Goal: Task Accomplishment & Management: Complete application form

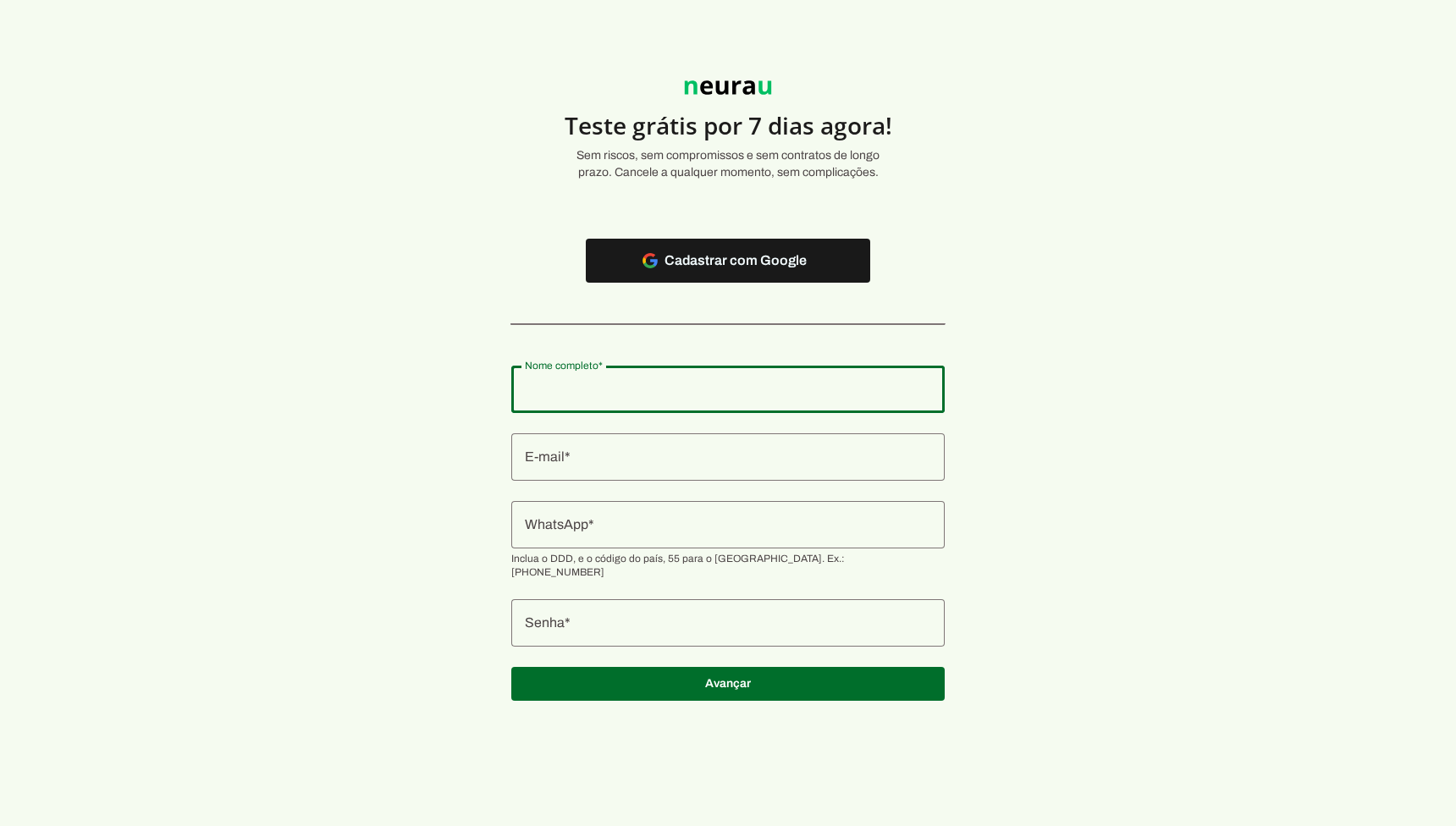
click at [609, 381] on input "Nome completo" at bounding box center [727, 389] width 406 height 20
type input "[PERSON_NAME]"
type md-outlined-text-field "[PERSON_NAME]"
type input "[PERSON_NAME]"
type md-outlined-text-field "[PERSON_NAME]"
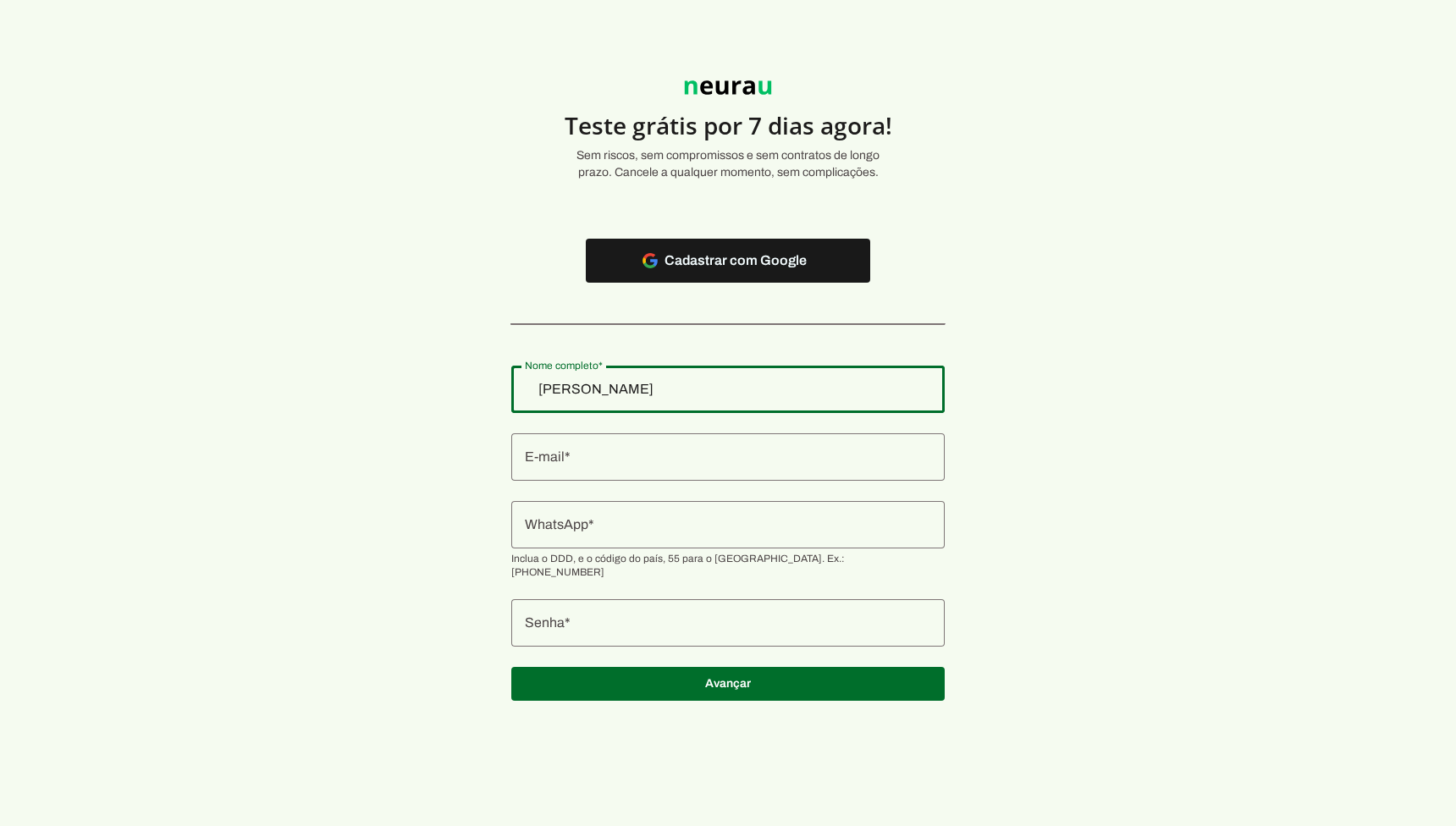
click at [596, 478] on div at bounding box center [728, 457] width 433 height 47
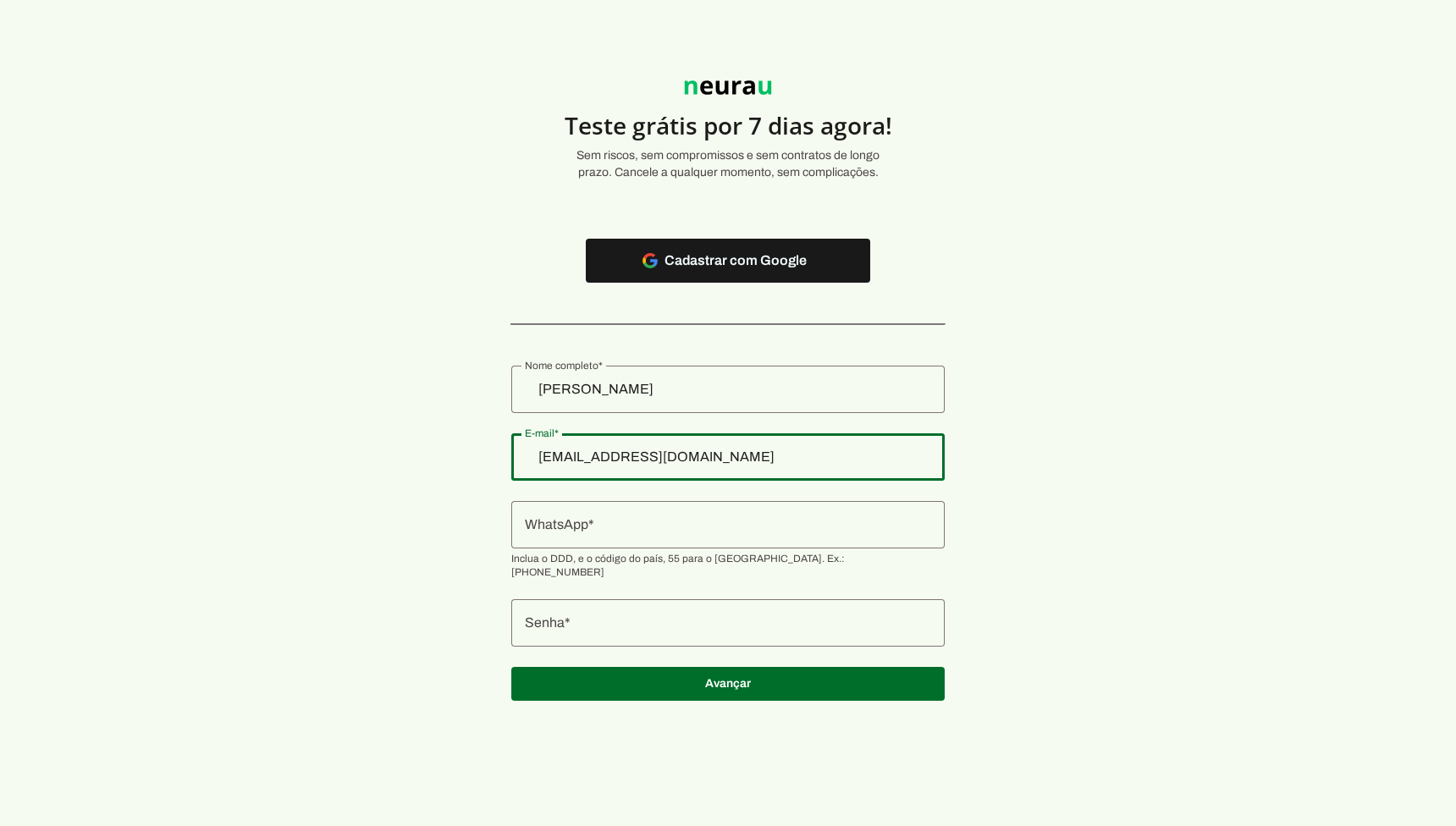
type input "[EMAIL_ADDRESS][DOMAIN_NAME]"
type md-outlined-text-field "[EMAIL_ADDRESS][DOMAIN_NAME]"
click at [651, 529] on input "WhatsApp" at bounding box center [727, 524] width 406 height 20
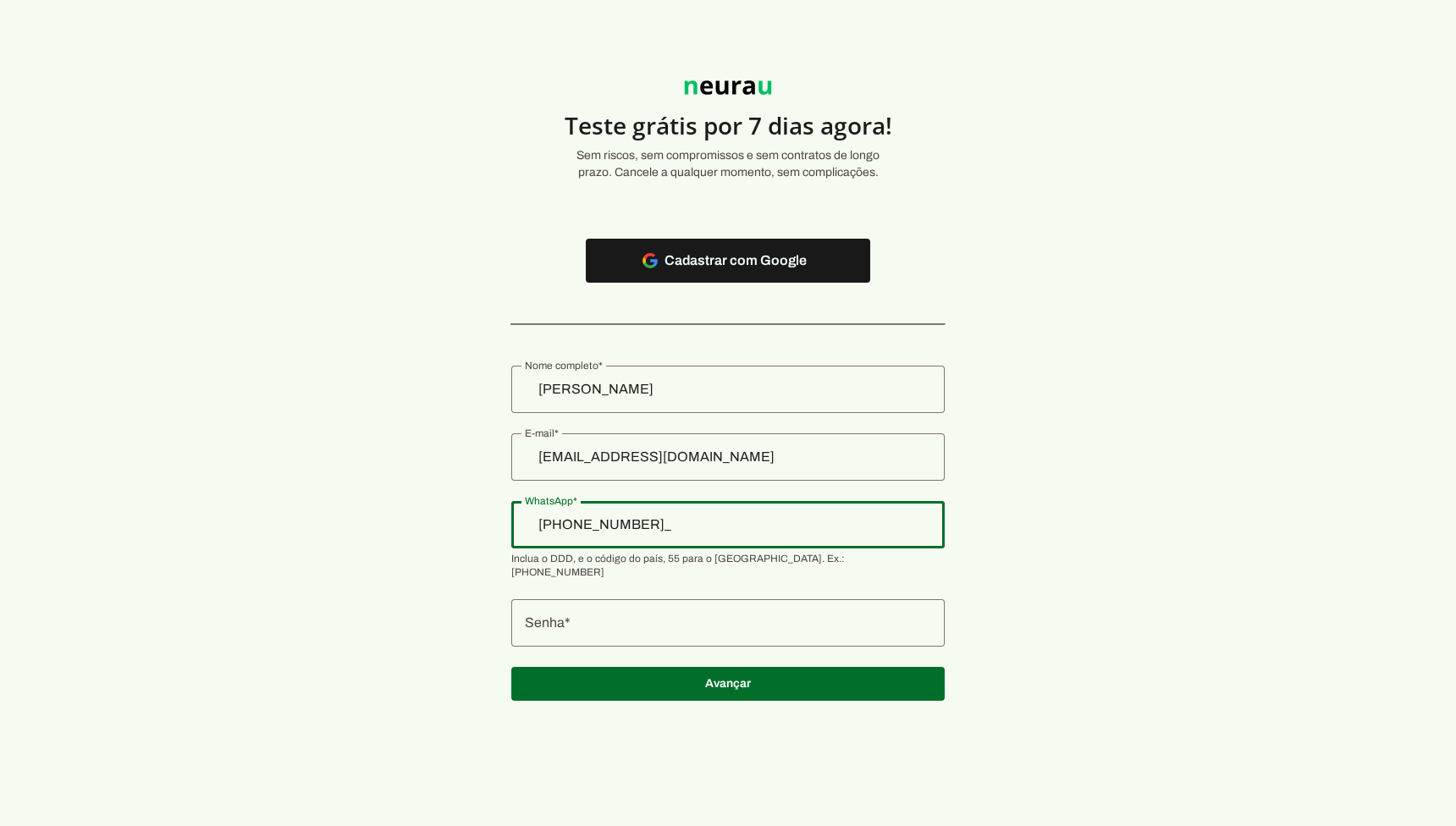
type input "[PHONE_NUMBER]"
type input "+3__-___-___"
type input "+55 (31) 97__-____"
type md-outlined-text-field "+55 (31) 97__-____"
click at [689, 401] on div "[PERSON_NAME]" at bounding box center [728, 389] width 433 height 47
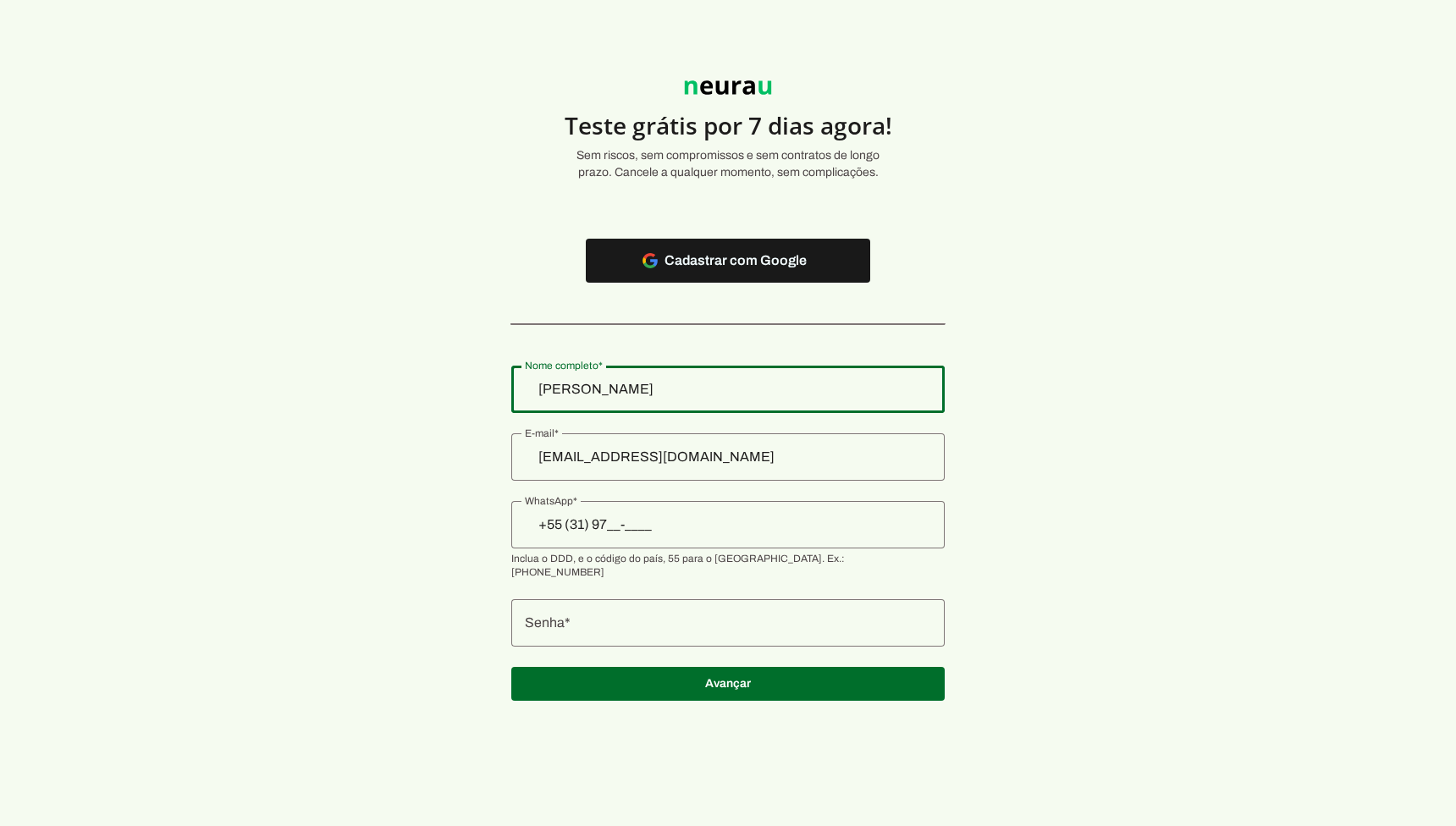
click at [689, 401] on div "[PERSON_NAME]" at bounding box center [728, 389] width 433 height 47
type input ":"
type input "[PERSON_NAME]"
type md-outlined-text-field "[PERSON_NAME]"
click at [617, 465] on input "[EMAIL_ADDRESS][DOMAIN_NAME]" at bounding box center [727, 457] width 406 height 20
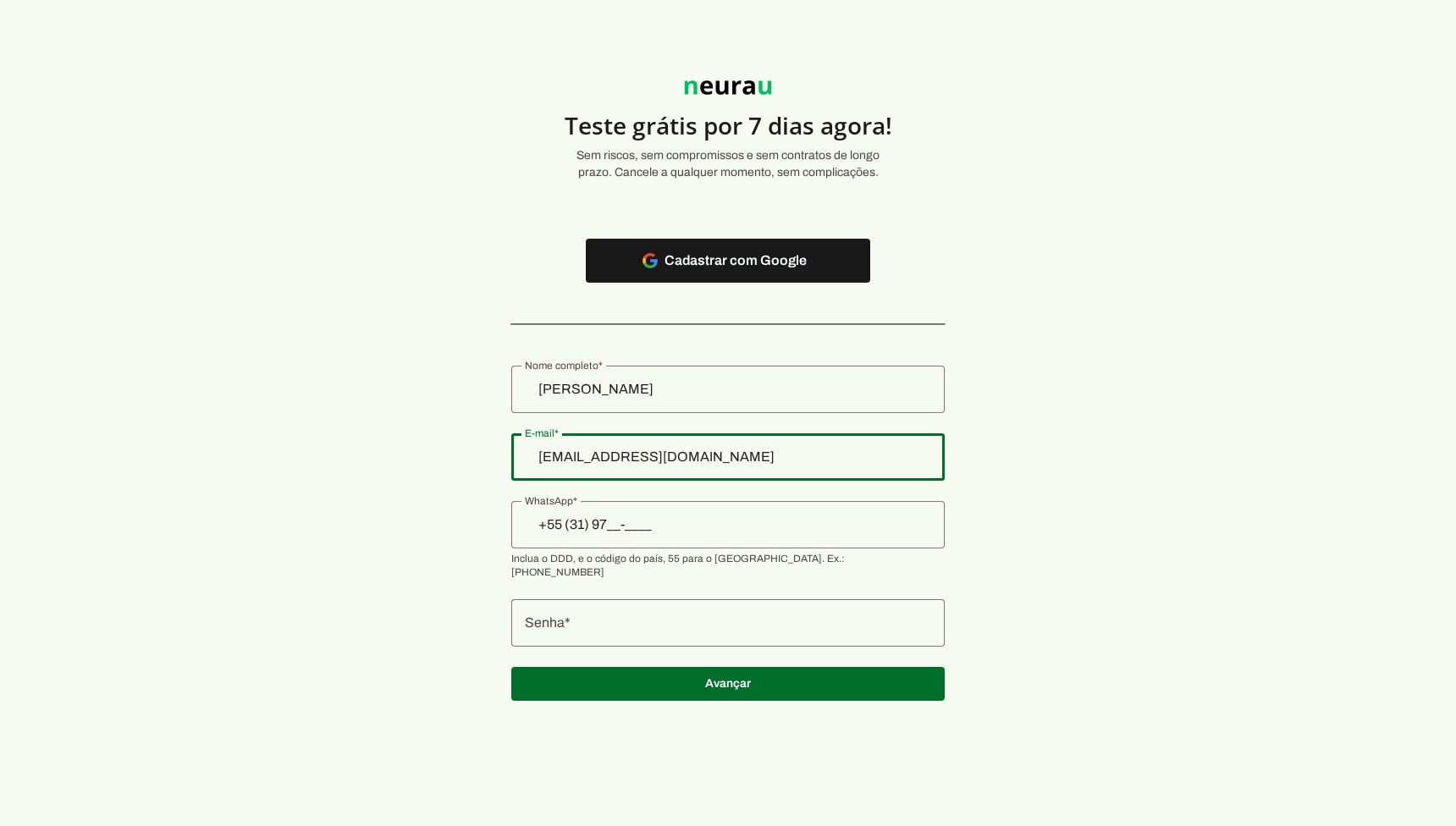
click at [617, 465] on input "[EMAIL_ADDRESS][DOMAIN_NAME]" at bounding box center [727, 457] width 406 height 20
type input "[PERSON_NAME][EMAIL_ADDRESS][DOMAIN_NAME]"
type md-outlined-text-field "[PERSON_NAME][EMAIL_ADDRESS][DOMAIN_NAME]"
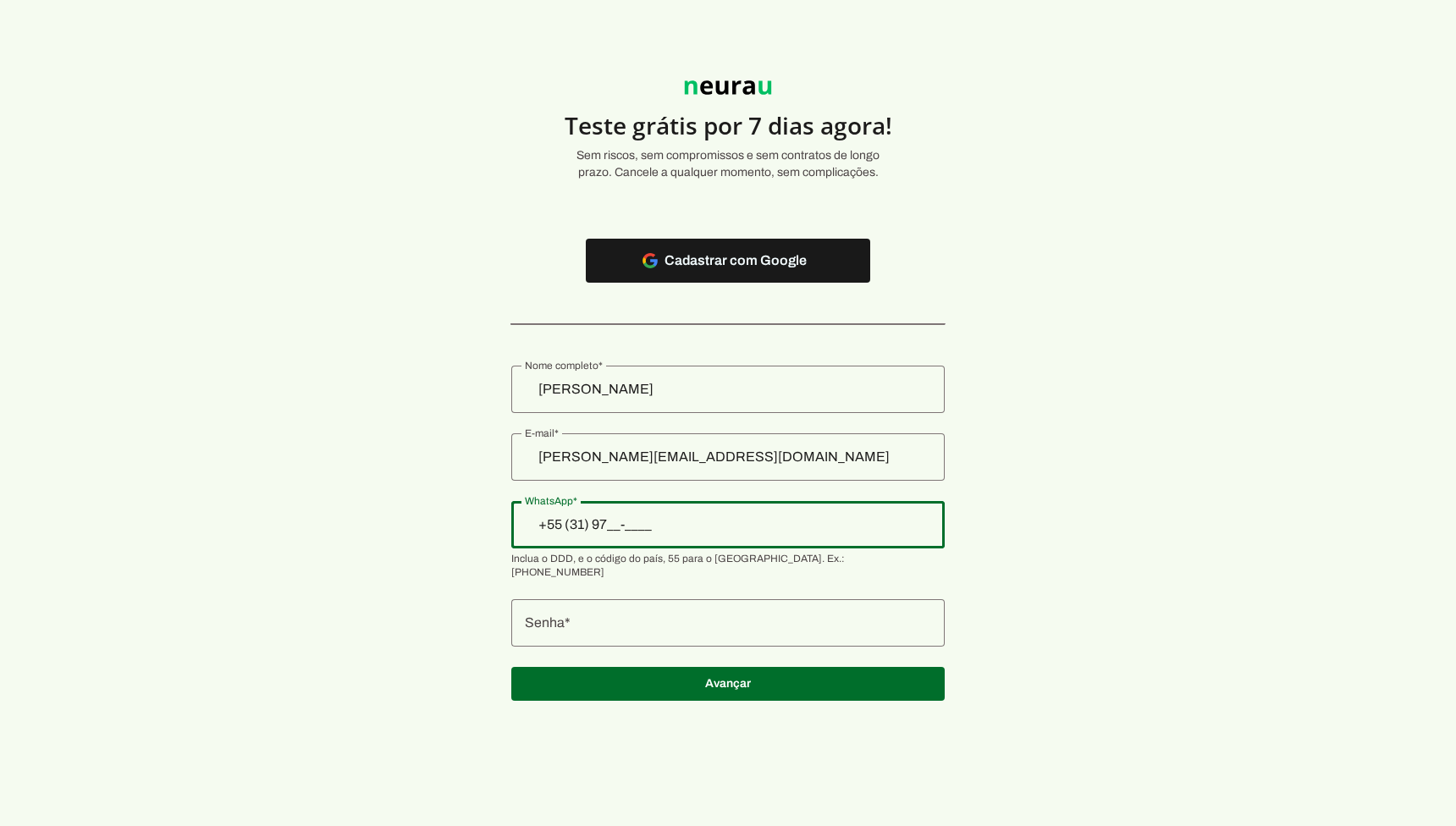
click at [659, 531] on input "+55 (31) 97__-____" at bounding box center [727, 524] width 406 height 20
type input "[PHONE_NUMBER]"
type md-outlined-text-field "[PHONE_NUMBER]"
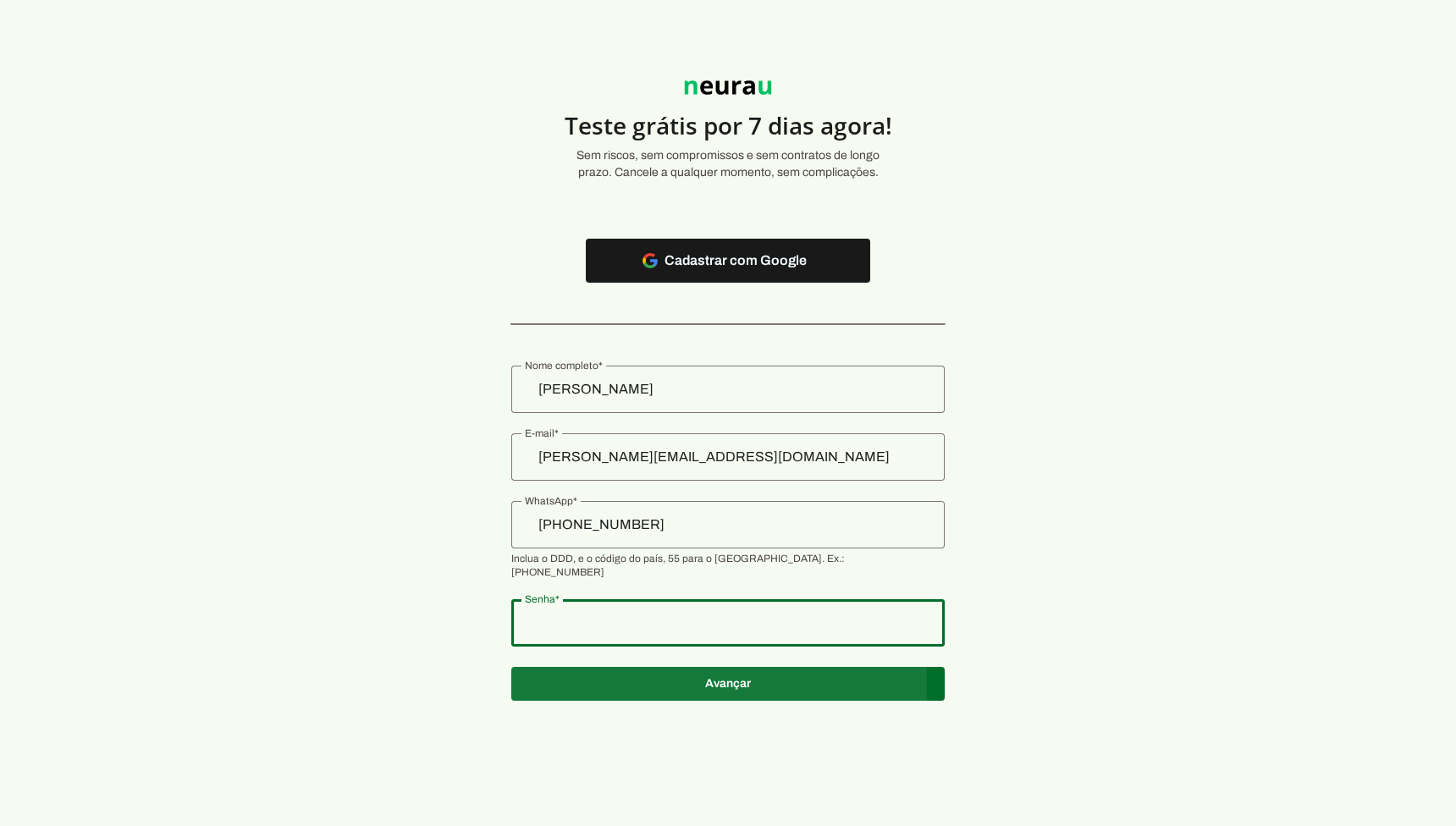
type md-outlined-text-field "12345678"
click at [748, 670] on span at bounding box center [728, 684] width 433 height 41
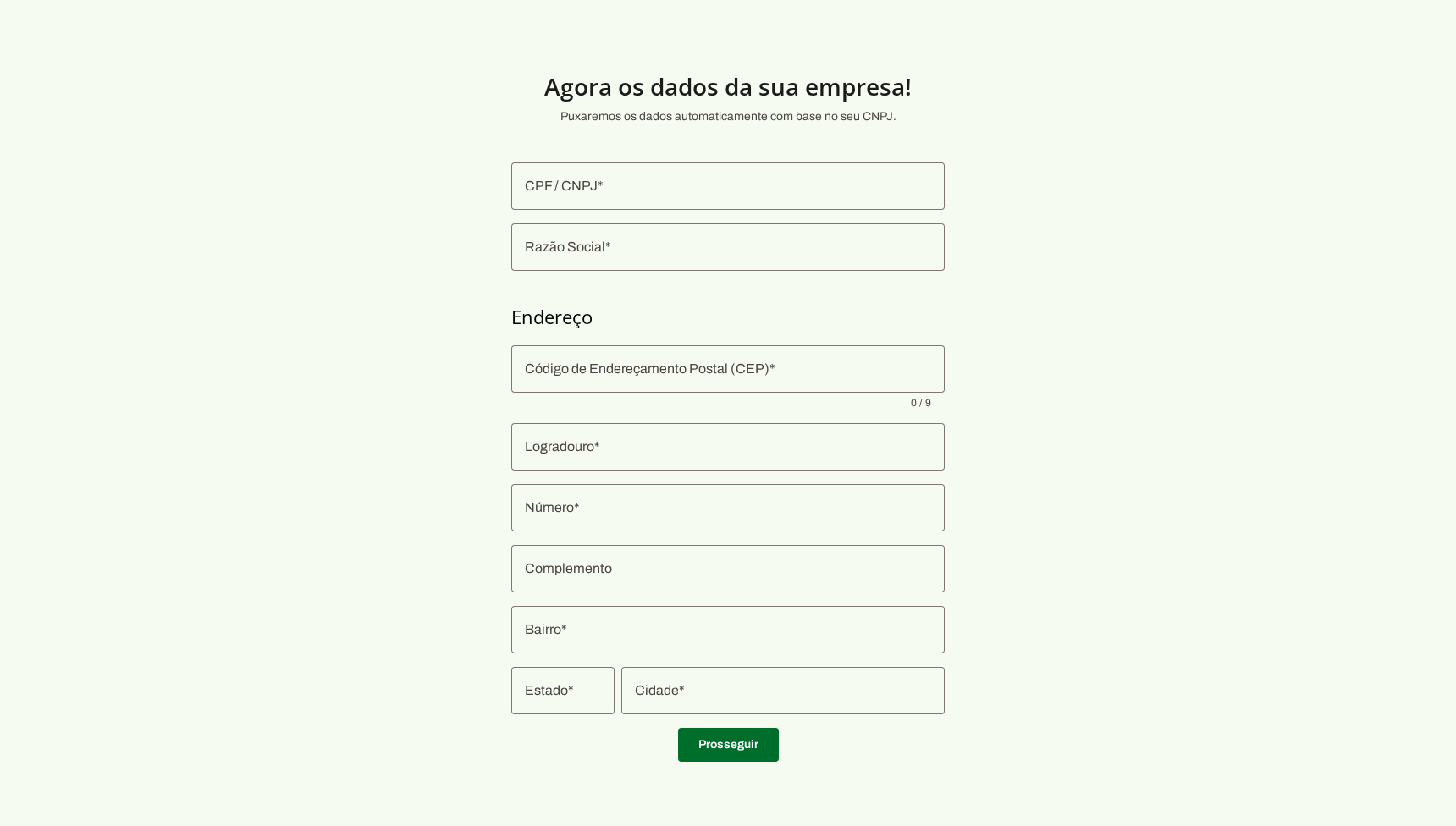
click at [567, 178] on input "CPF / CNPJ" at bounding box center [727, 186] width 406 height 20
type input "1"
type input "[PHONE_NUMBER]"
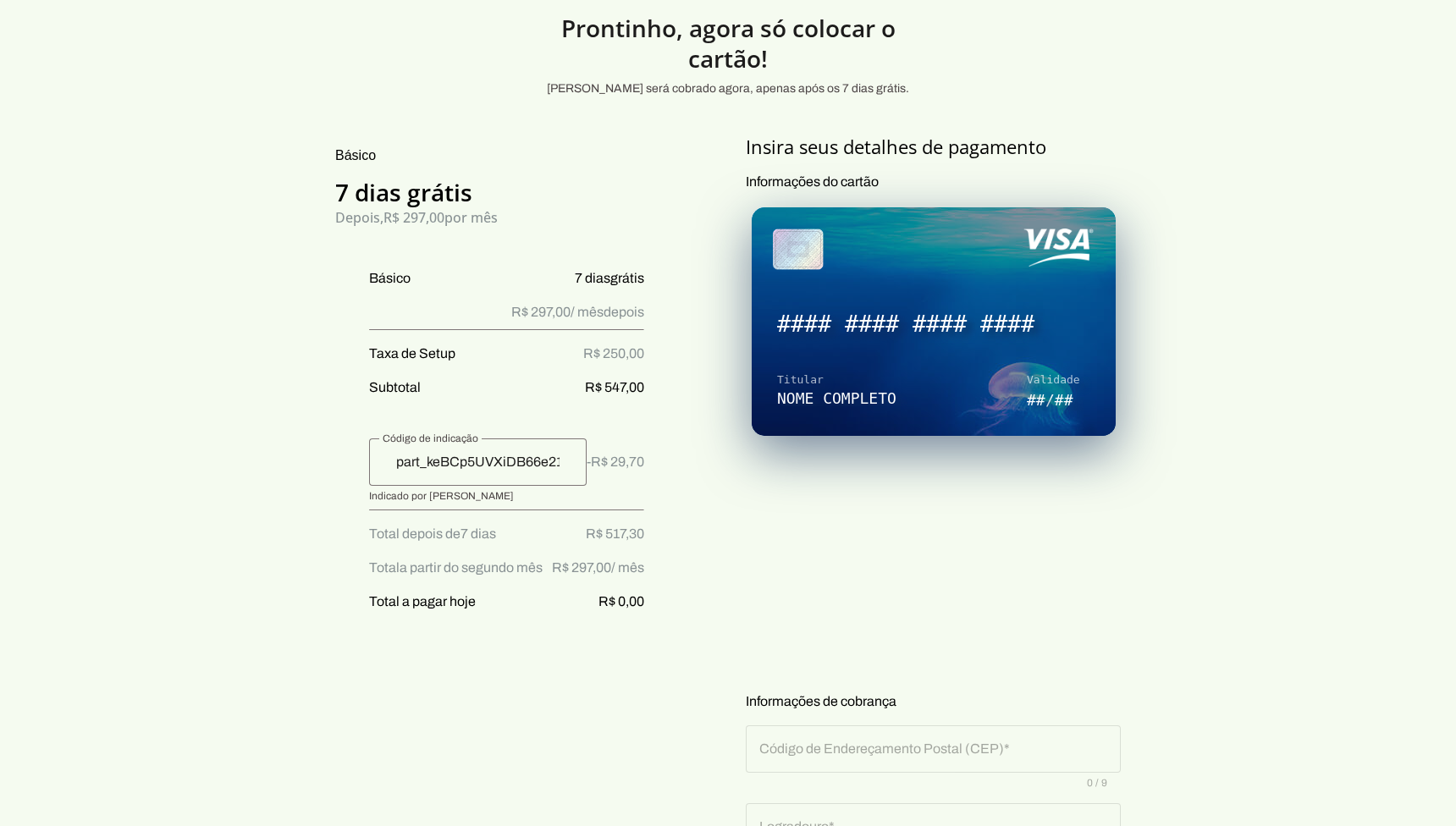
scroll to position [99, 0]
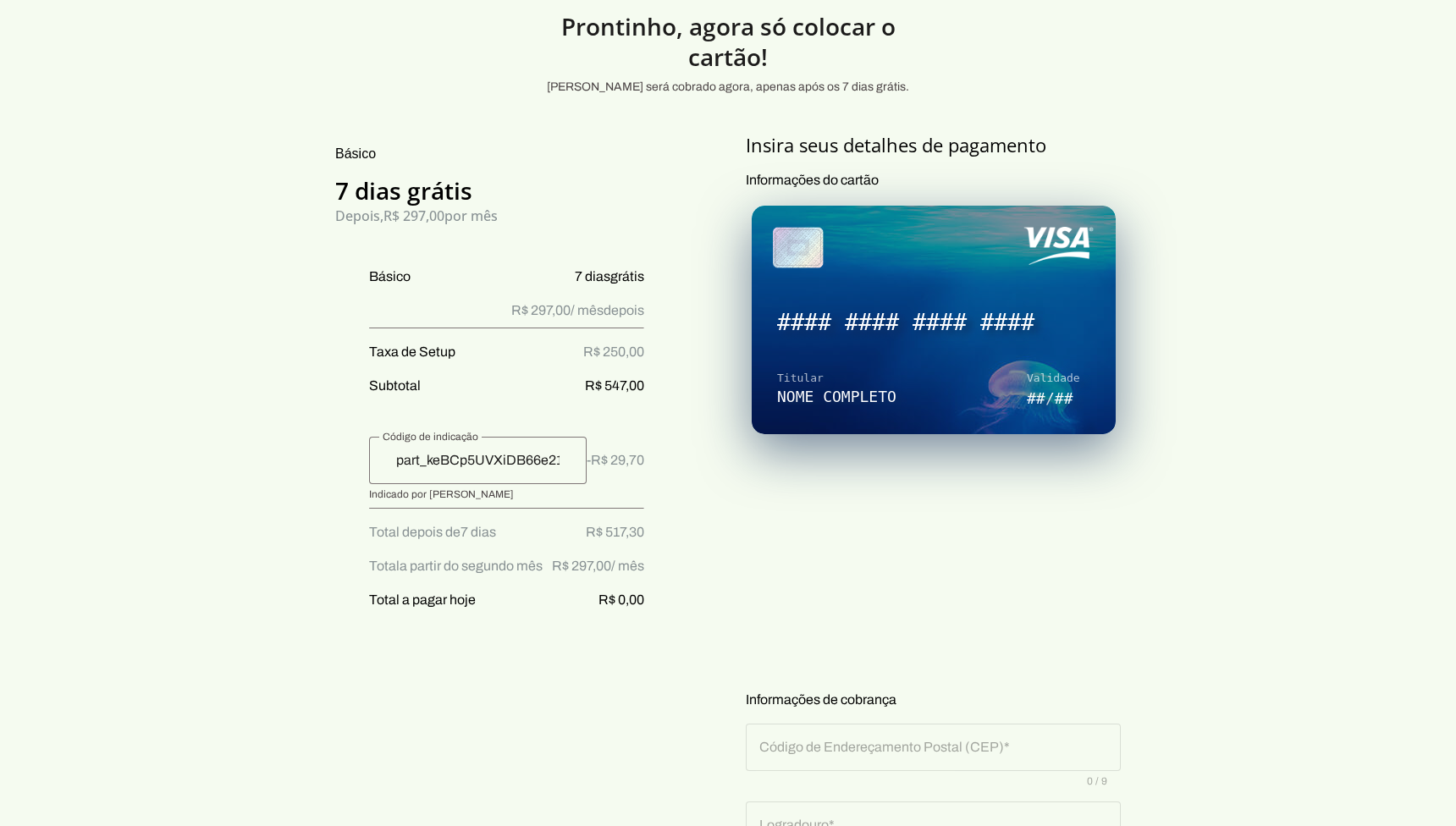
drag, startPoint x: 363, startPoint y: 355, endPoint x: 639, endPoint y: 354, distance: 276.0
click at [639, 354] on ul "Básico 7 dias grátis R$ 297,00 / mês depois Taxa de Setup R$ 250,00 Subtotal R$…" at bounding box center [490, 444] width 309 height 357
click at [616, 385] on span "R$ 547,00" at bounding box center [615, 385] width 59 height 20
drag, startPoint x: 429, startPoint y: 496, endPoint x: 495, endPoint y: 496, distance: 66.0
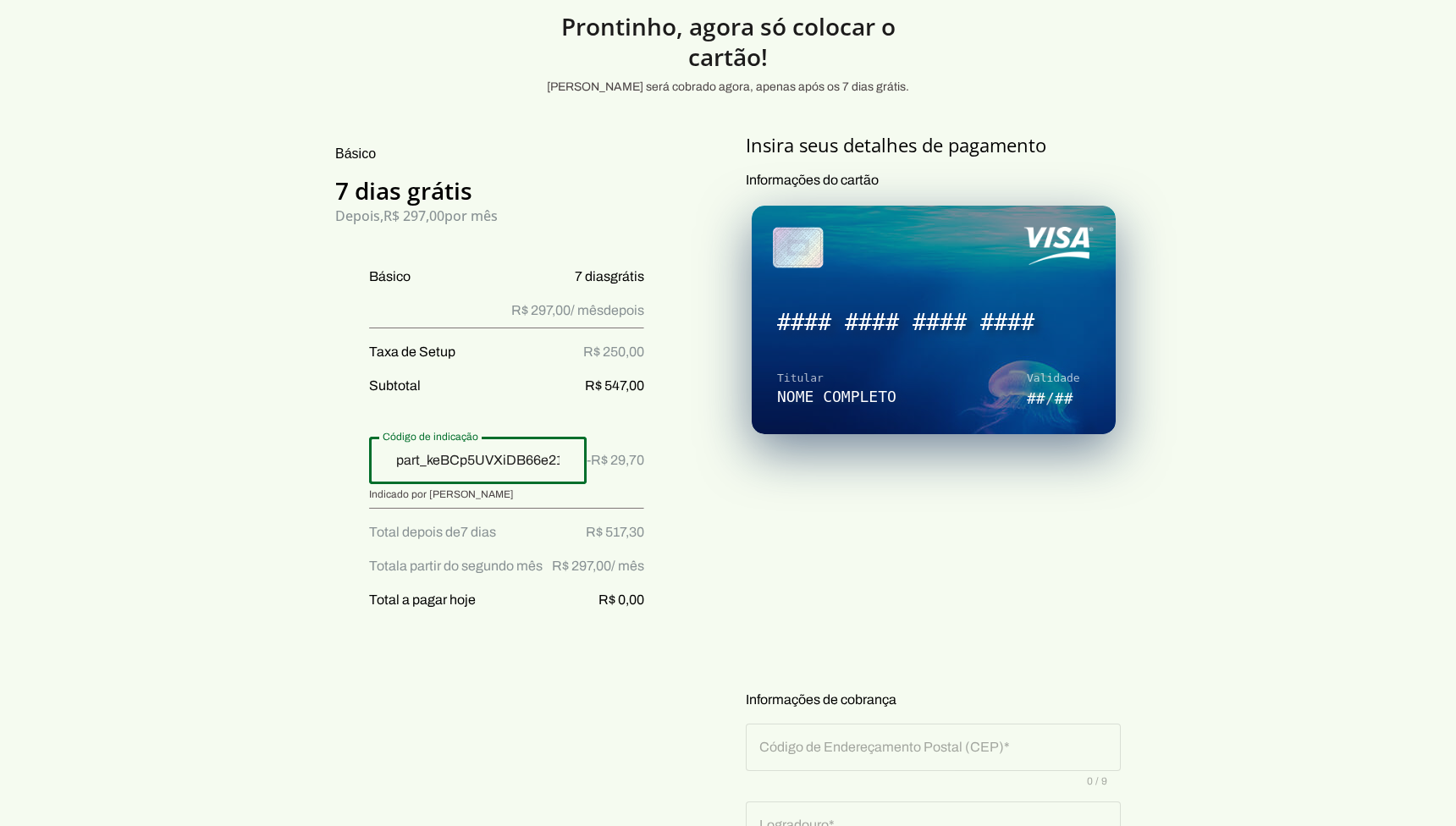
click at [495, 496] on div "Indicado por [PERSON_NAME]" at bounding box center [477, 492] width 217 height 17
drag, startPoint x: 595, startPoint y: 461, endPoint x: 684, endPoint y: 451, distance: 89.6
click at [675, 451] on div "Básico 7 dias grátis Depois, R$ 297,00 por mês Básico 7 dias grátis R$ 297,00 /…" at bounding box center [490, 731] width 370 height 1197
drag, startPoint x: 661, startPoint y: 463, endPoint x: 592, endPoint y: 463, distance: 69.0
click at [592, 463] on div "Básico 7 dias grátis Depois, R$ 297,00 por mês Básico 7 dias grátis R$ 297,00 /…" at bounding box center [490, 731] width 370 height 1197
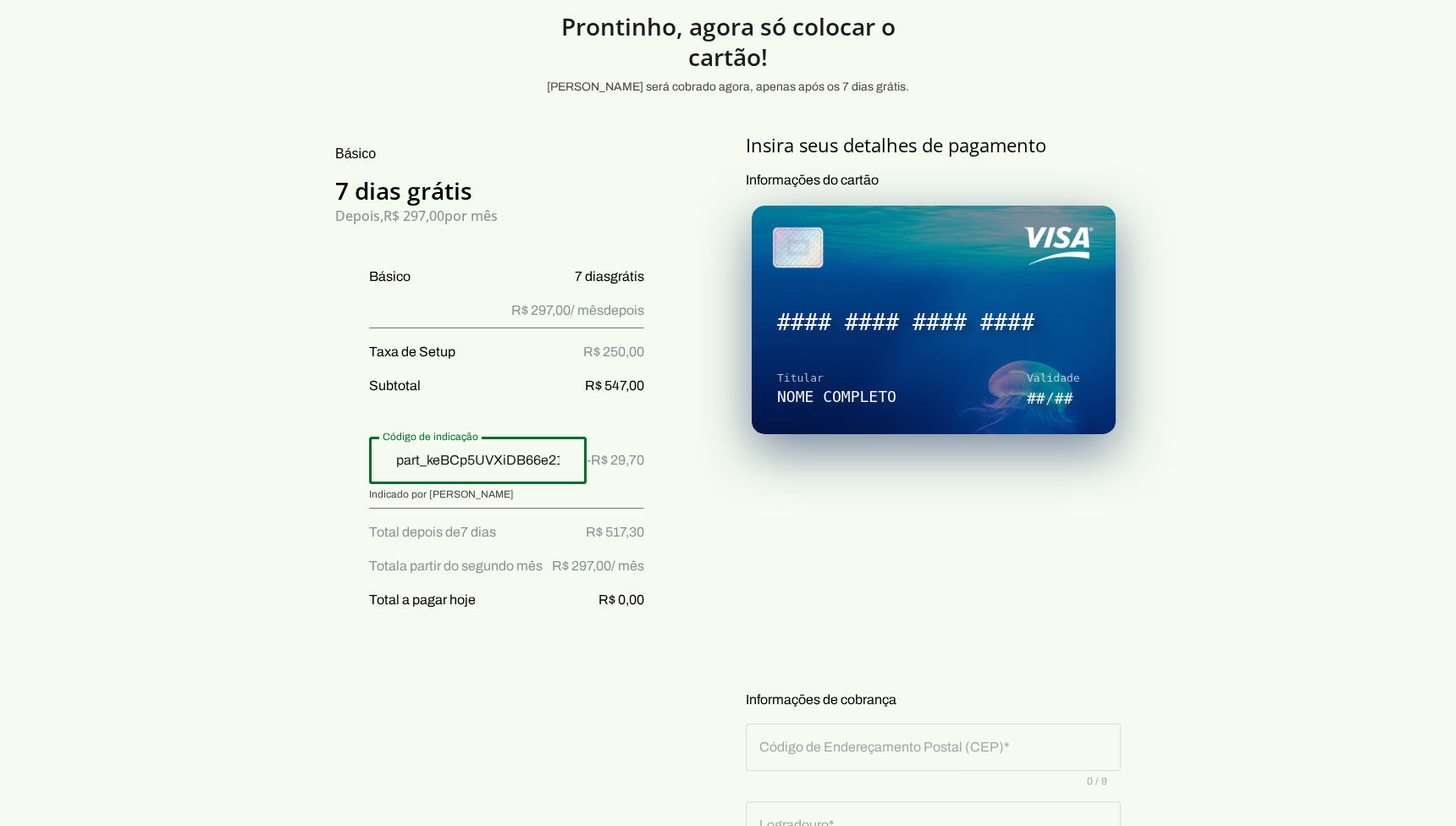
click at [618, 528] on span "R$ 517,30" at bounding box center [615, 532] width 58 height 20
click at [644, 544] on li "Total depois de 7 dias R$ 517,30 Total a partir do segundo mês R$ 297,00 / mês …" at bounding box center [506, 566] width 275 height 88
click at [434, 462] on input "part_keBCp5UVXiDB66e21DAyCQG8" at bounding box center [477, 460] width 190 height 20
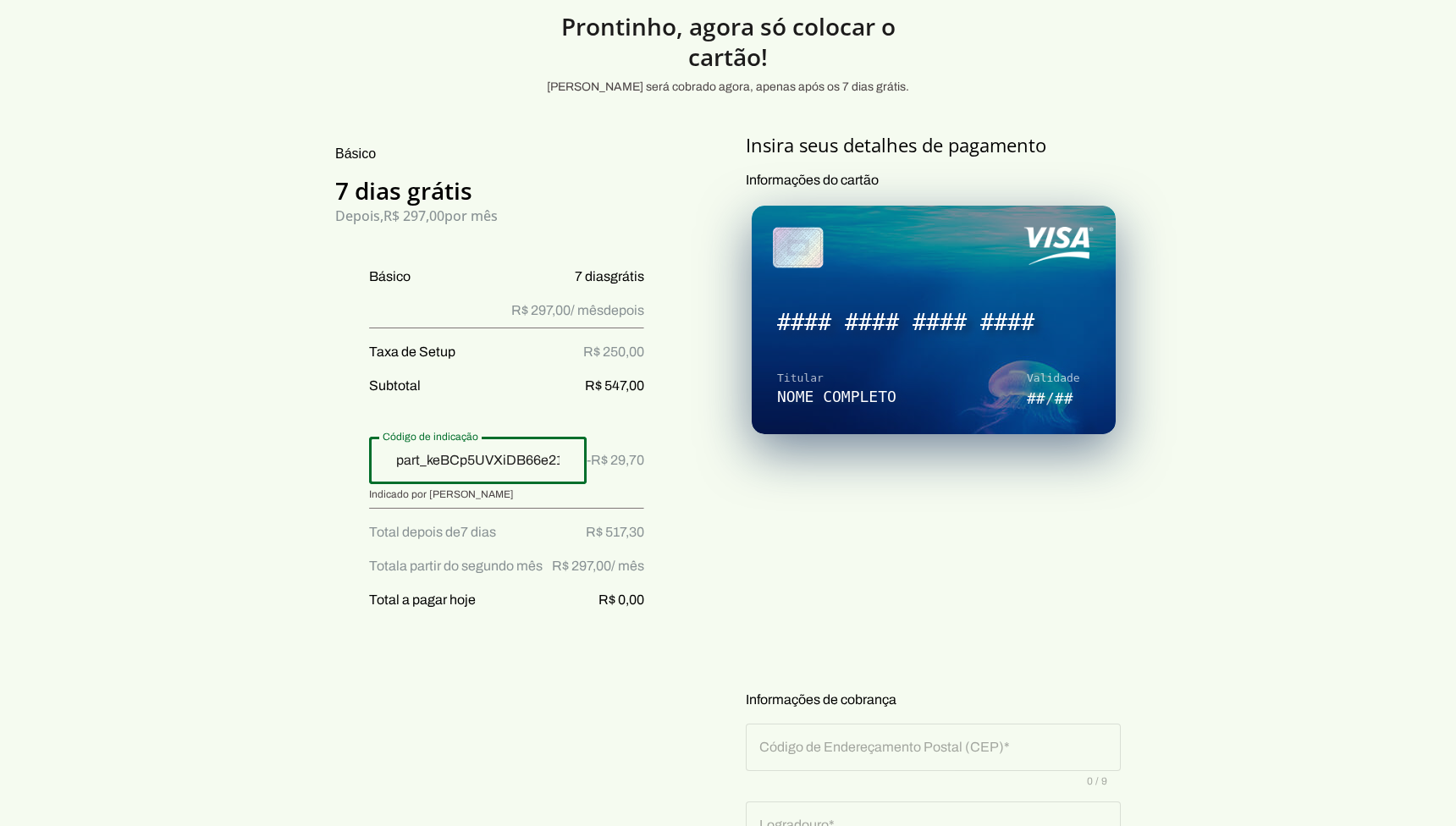
click at [434, 462] on input "part_keBCp5UVXiDB66e21DAyCQG8" at bounding box center [477, 460] width 190 height 20
